Goal: Task Accomplishment & Management: Use online tool/utility

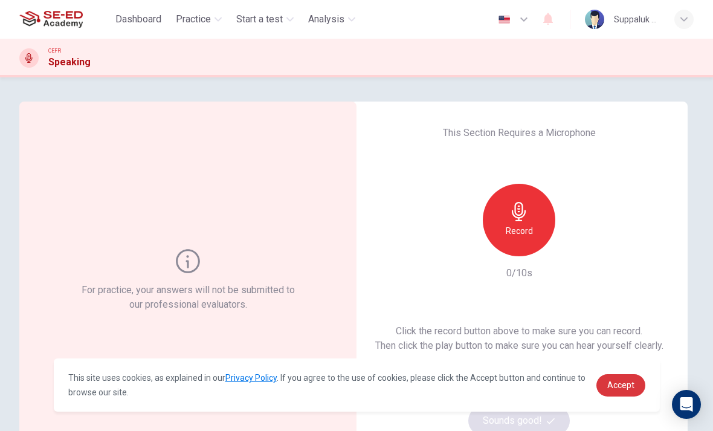
click at [626, 385] on span "Accept" at bounding box center [621, 385] width 27 height 10
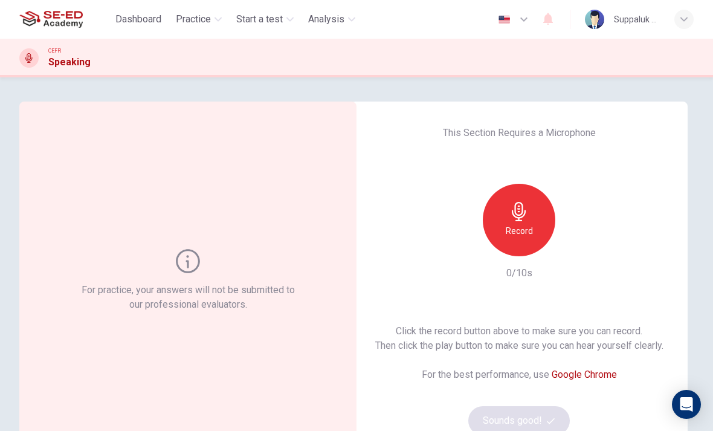
click at [530, 225] on h6 "Record" at bounding box center [519, 231] width 27 height 15
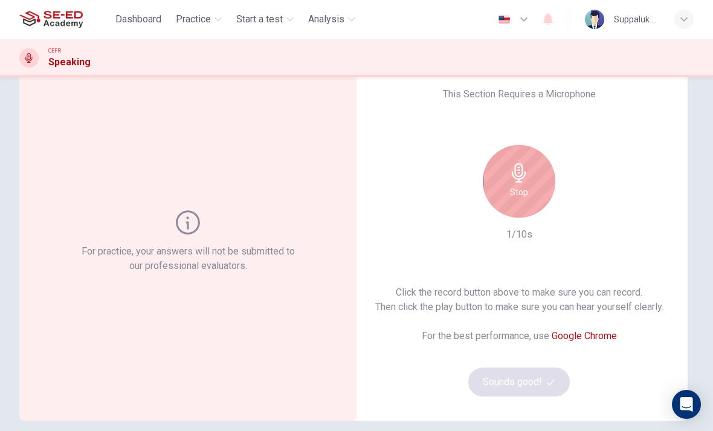
scroll to position [37, 0]
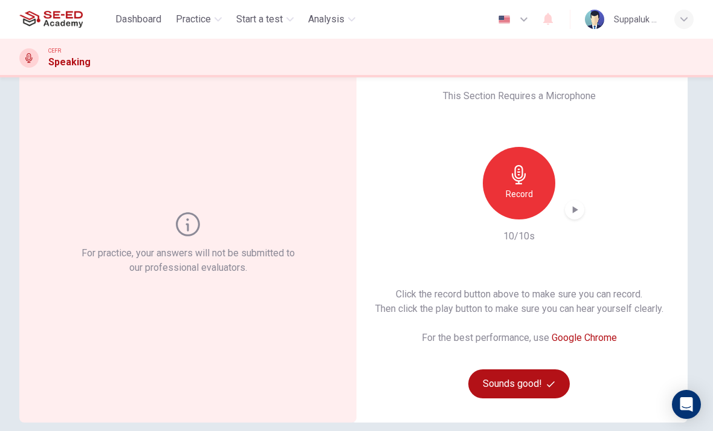
click at [576, 213] on icon "button" at bounding box center [575, 210] width 12 height 12
click at [542, 390] on button "Sounds good!" at bounding box center [520, 383] width 102 height 29
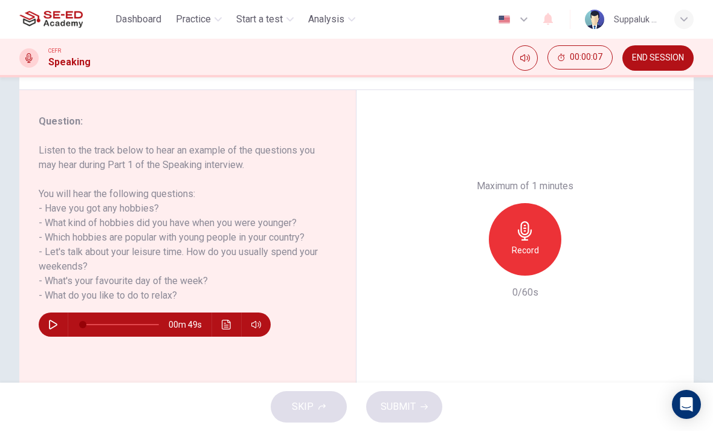
scroll to position [135, 0]
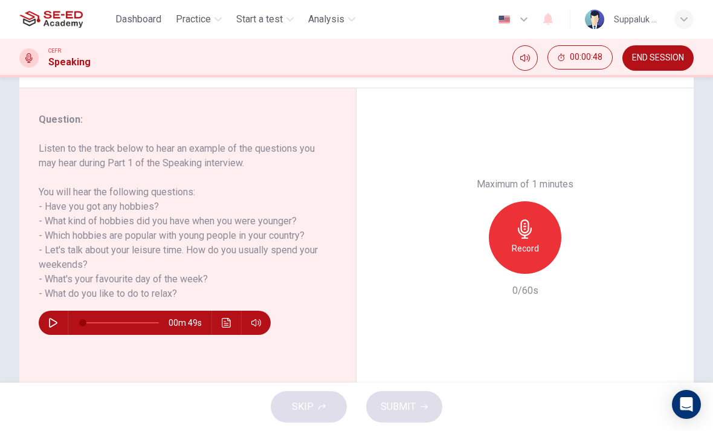
click at [535, 201] on div "Record" at bounding box center [525, 237] width 73 height 73
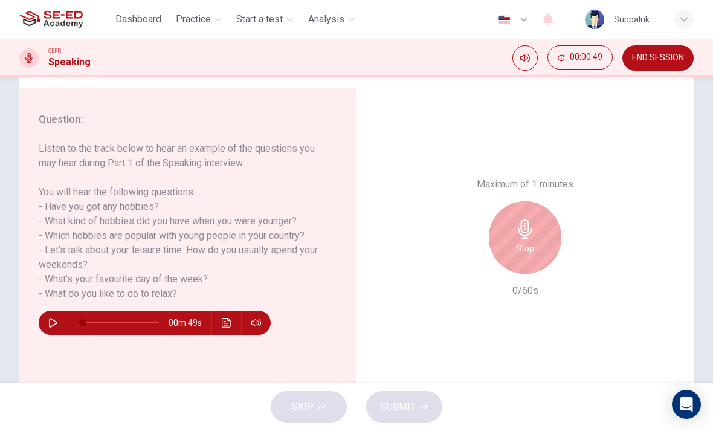
click at [55, 327] on icon "button" at bounding box center [53, 323] width 10 height 10
click at [60, 319] on button "button" at bounding box center [53, 323] width 19 height 24
click at [54, 327] on icon "button" at bounding box center [53, 323] width 10 height 10
click at [55, 329] on button "button" at bounding box center [53, 323] width 19 height 24
click at [542, 201] on div "Stop" at bounding box center [525, 237] width 73 height 73
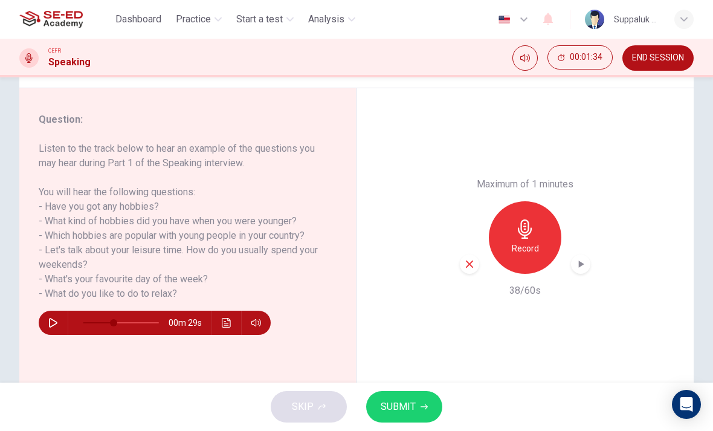
click at [472, 259] on icon "button" at bounding box center [469, 264] width 11 height 11
click at [61, 325] on button "button" at bounding box center [53, 323] width 19 height 24
click at [531, 241] on h6 "Record" at bounding box center [525, 248] width 27 height 15
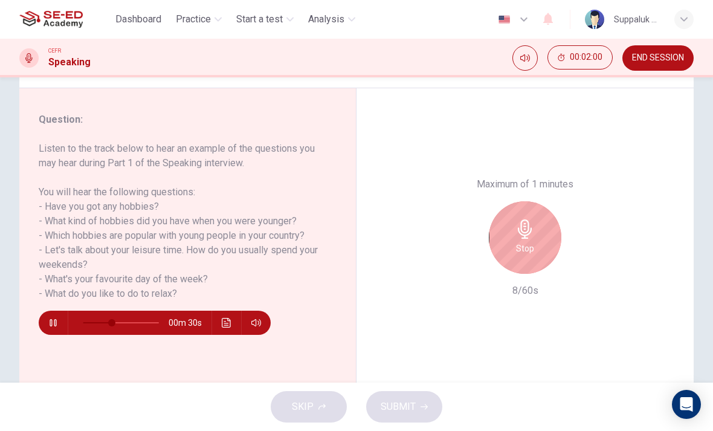
click at [52, 323] on icon "button" at bounding box center [53, 322] width 7 height 7
click at [54, 313] on button "button" at bounding box center [53, 323] width 19 height 24
click at [49, 326] on icon "button" at bounding box center [53, 323] width 10 height 10
click at [58, 314] on button "button" at bounding box center [53, 323] width 19 height 24
click at [56, 324] on icon "button" at bounding box center [53, 322] width 7 height 7
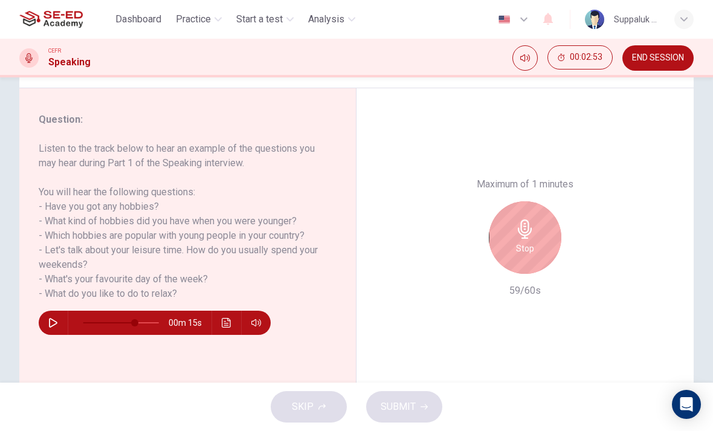
click at [55, 325] on icon "button" at bounding box center [53, 323] width 8 height 10
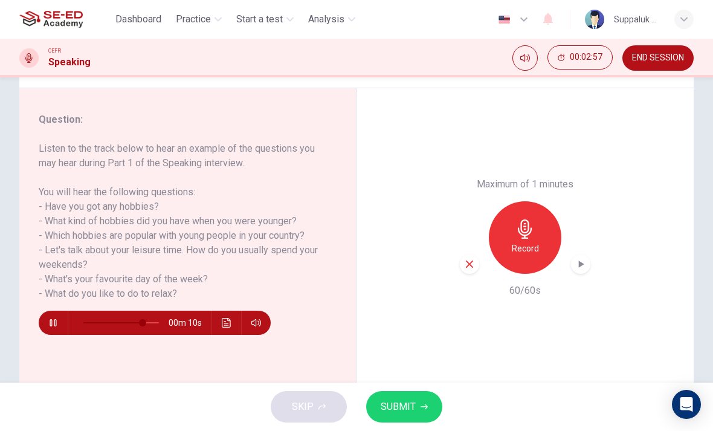
click at [55, 325] on icon "button" at bounding box center [53, 323] width 10 height 10
click at [424, 402] on button "SUBMIT" at bounding box center [404, 406] width 76 height 31
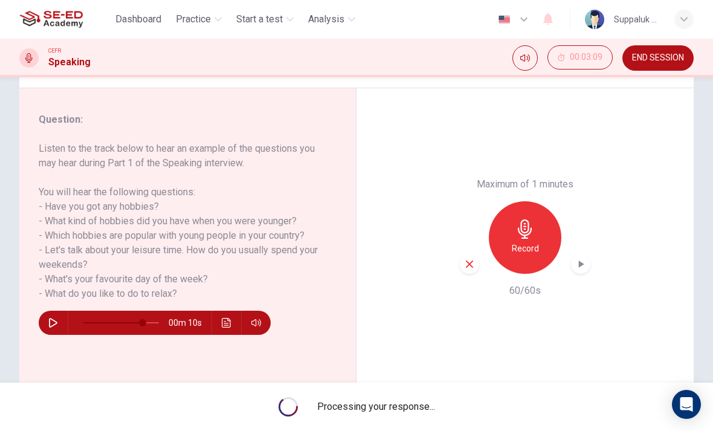
type input "0"
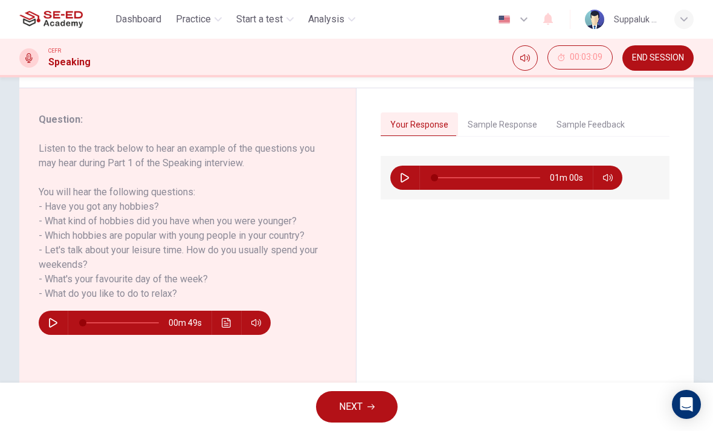
click at [513, 113] on button "Sample Response" at bounding box center [502, 124] width 89 height 25
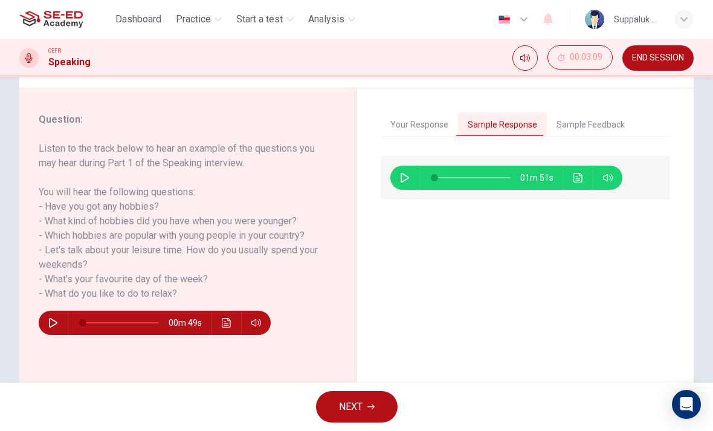
click at [409, 178] on icon "button" at bounding box center [405, 178] width 10 height 10
click at [580, 178] on icon "Click to see the audio transcription" at bounding box center [579, 178] width 10 height 10
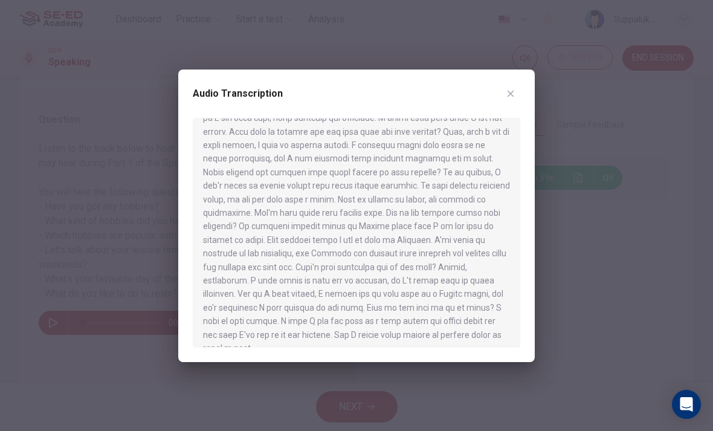
scroll to position [44, 0]
type input "0"
click at [513, 98] on icon "button" at bounding box center [511, 94] width 10 height 10
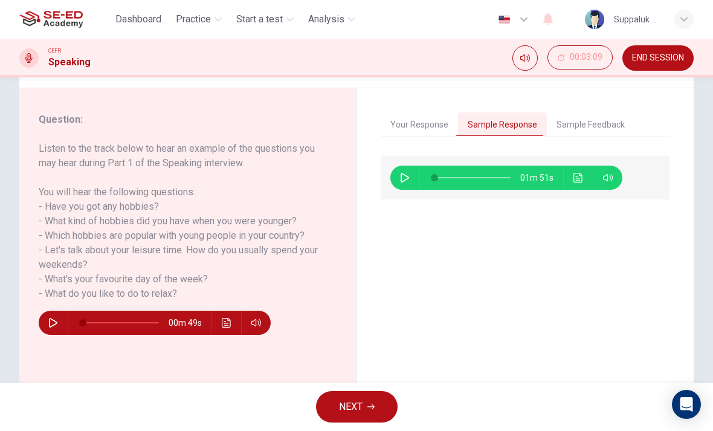
click at [596, 131] on button "Sample Feedback" at bounding box center [591, 124] width 88 height 25
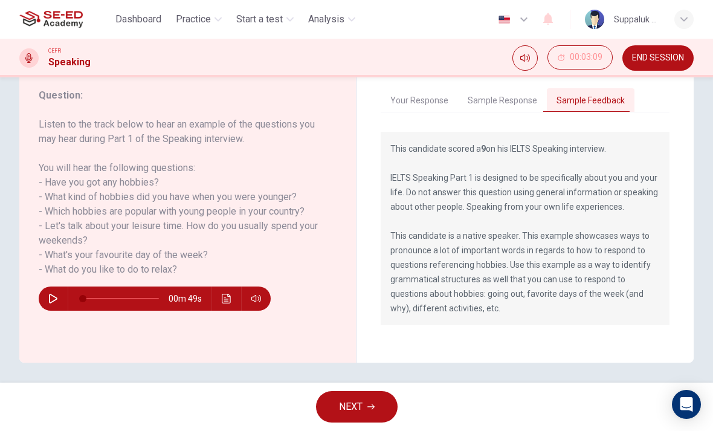
scroll to position [144, 0]
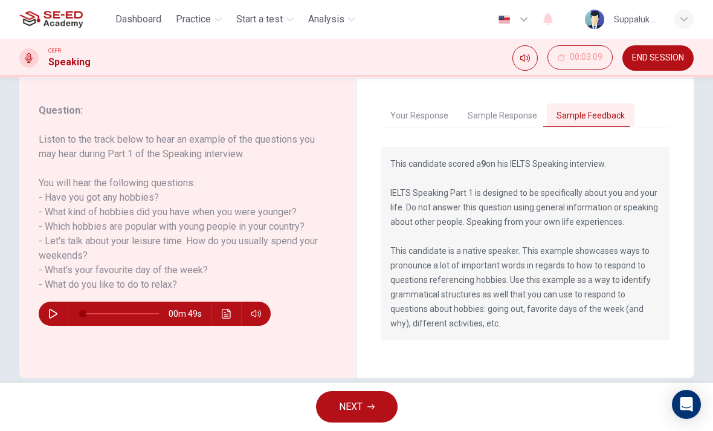
click at [367, 408] on button "NEXT" at bounding box center [357, 406] width 82 height 31
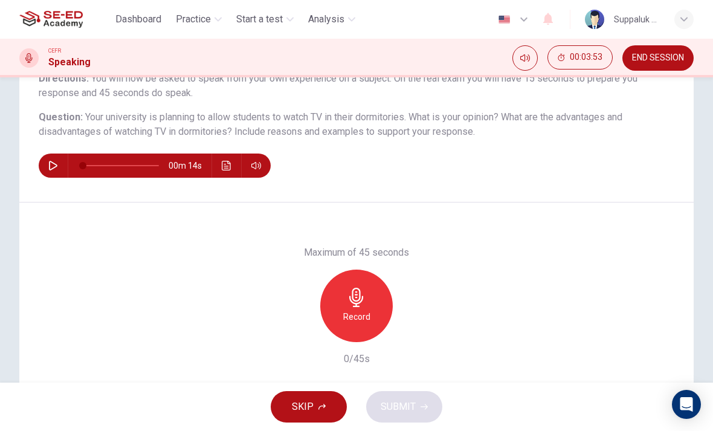
scroll to position [114, 0]
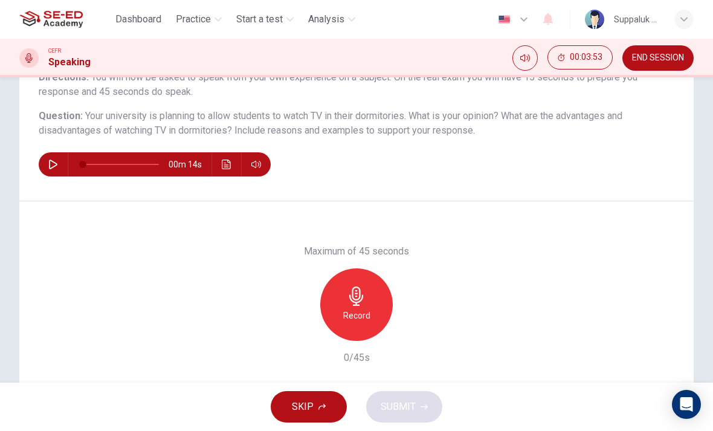
click at [362, 311] on h6 "Record" at bounding box center [356, 315] width 27 height 15
click at [421, 402] on button "SUBMIT" at bounding box center [404, 406] width 76 height 31
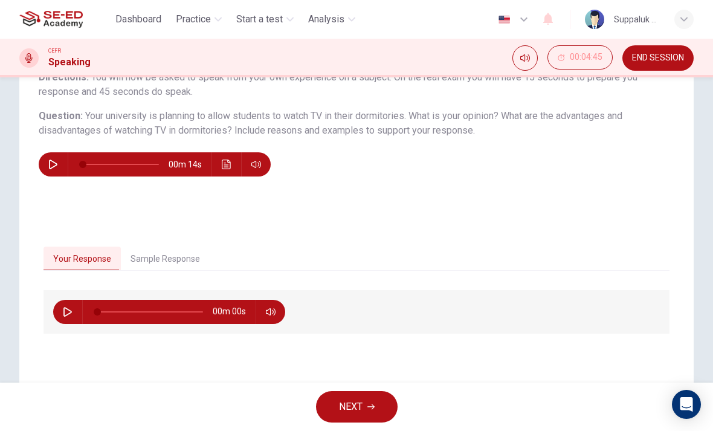
click at [181, 265] on button "Sample Response" at bounding box center [165, 259] width 89 height 25
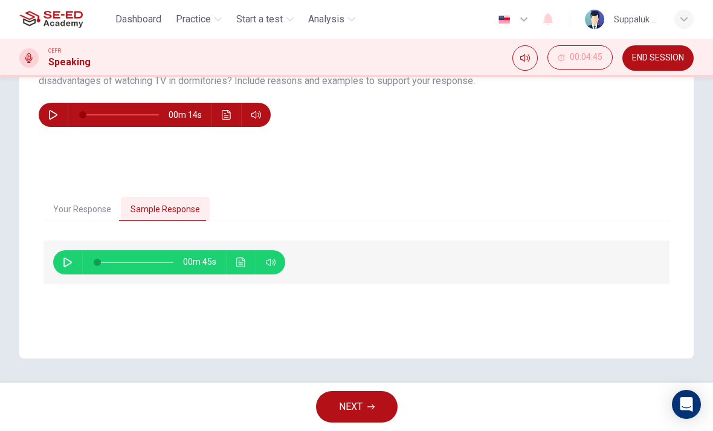
scroll to position [163, 0]
click at [74, 264] on button "button" at bounding box center [67, 262] width 19 height 24
click at [245, 259] on icon "Click to see the audio transcription" at bounding box center [241, 263] width 10 height 10
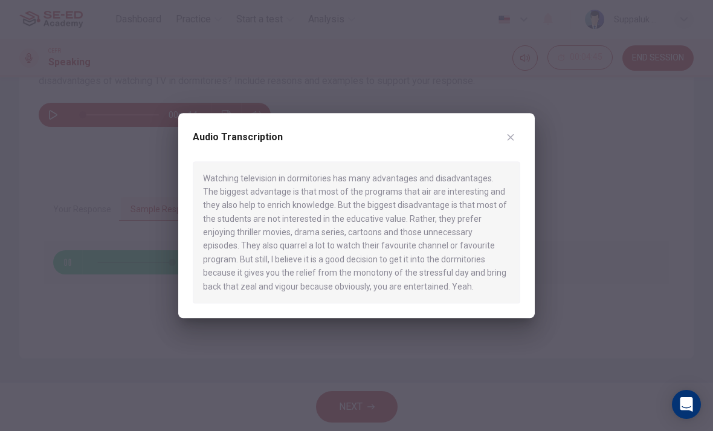
type input "0"
click at [515, 142] on icon "button" at bounding box center [511, 137] width 10 height 10
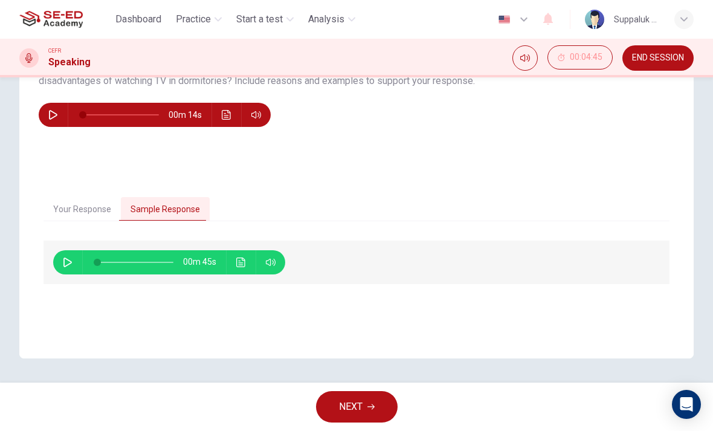
click at [368, 400] on button "NEXT" at bounding box center [357, 406] width 82 height 31
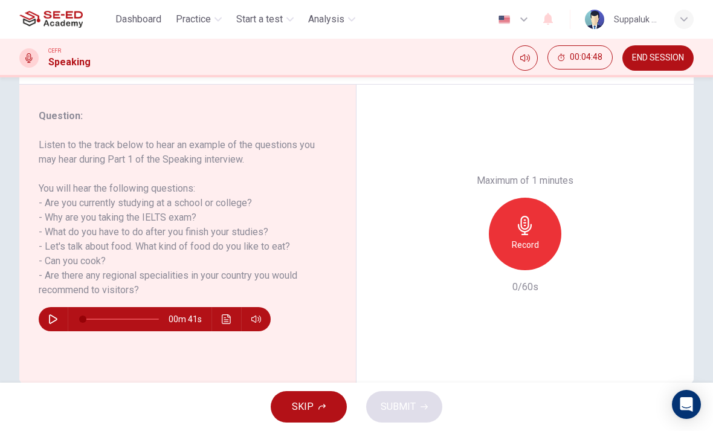
scroll to position [138, 0]
click at [657, 59] on span "END SESSION" at bounding box center [658, 58] width 52 height 10
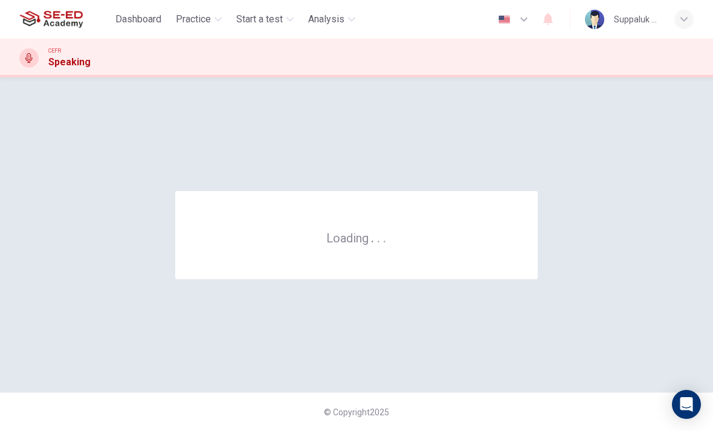
scroll to position [0, 0]
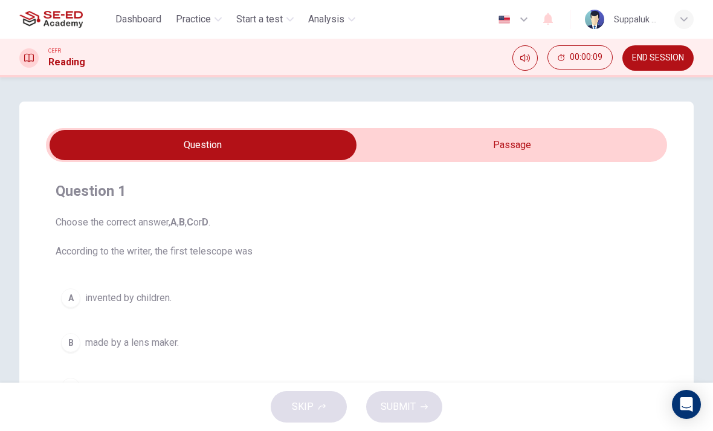
click at [530, 142] on input "checkbox" at bounding box center [203, 145] width 932 height 30
checkbox input "true"
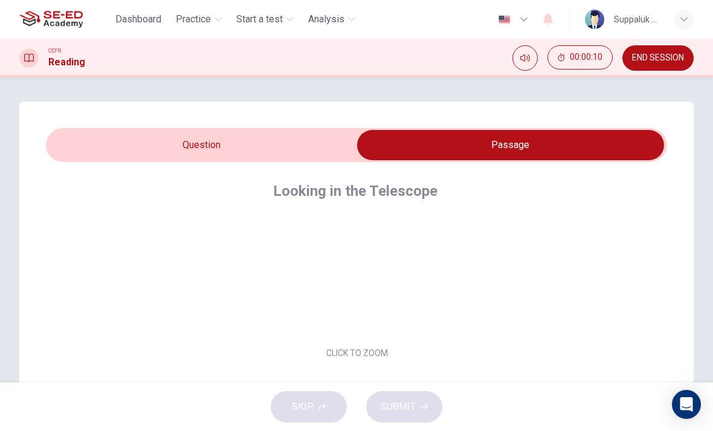
scroll to position [65, 0]
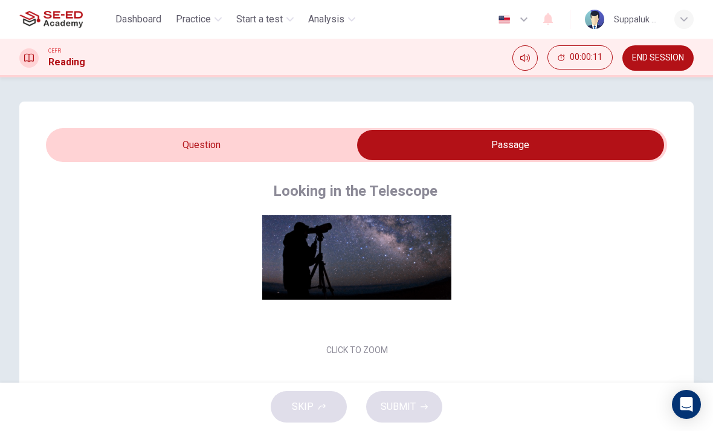
click at [391, 252] on button "Click to Zoom" at bounding box center [357, 254] width 105 height 29
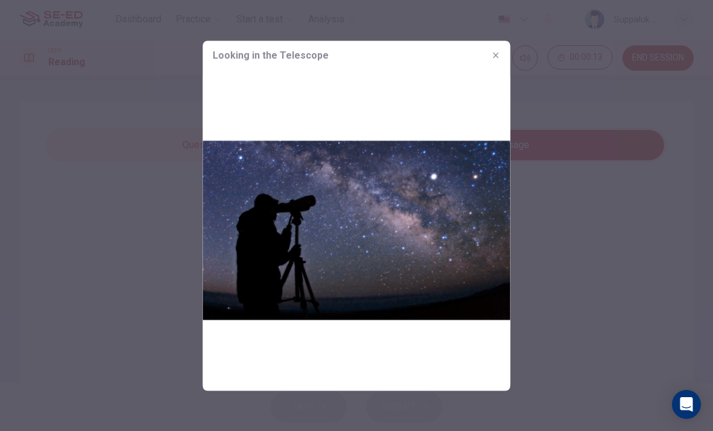
click at [496, 61] on button "button" at bounding box center [496, 54] width 19 height 19
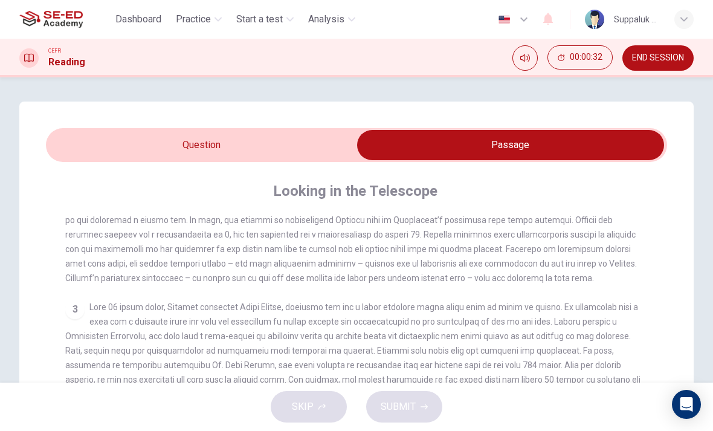
scroll to position [374, 0]
click at [659, 59] on span "END SESSION" at bounding box center [658, 58] width 52 height 10
